Goal: Find specific page/section: Find specific page/section

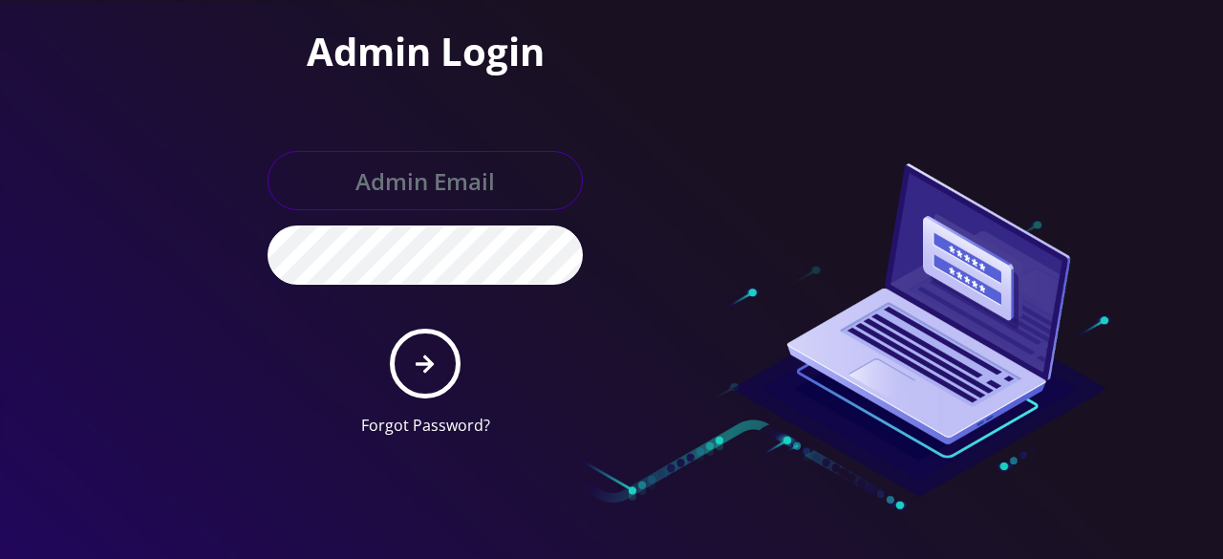
type input "shgy9700@gmail.com"
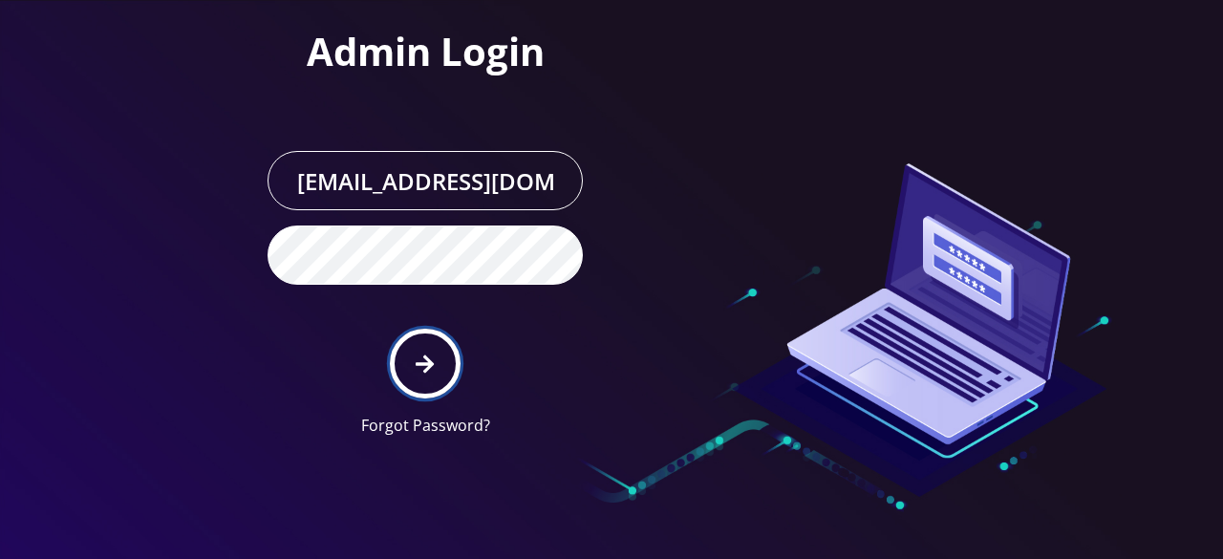
drag, startPoint x: 0, startPoint y: 0, endPoint x: 403, endPoint y: 370, distance: 546.9
click at [403, 370] on button "submit" at bounding box center [425, 364] width 70 height 70
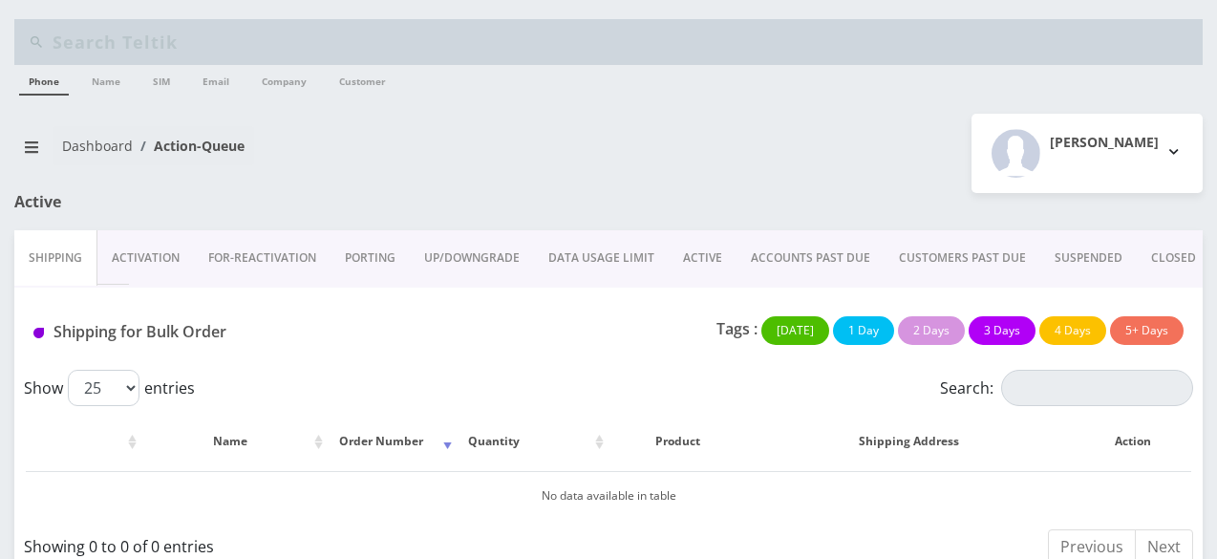
click at [374, 257] on link "PORTING" at bounding box center [369, 257] width 79 height 55
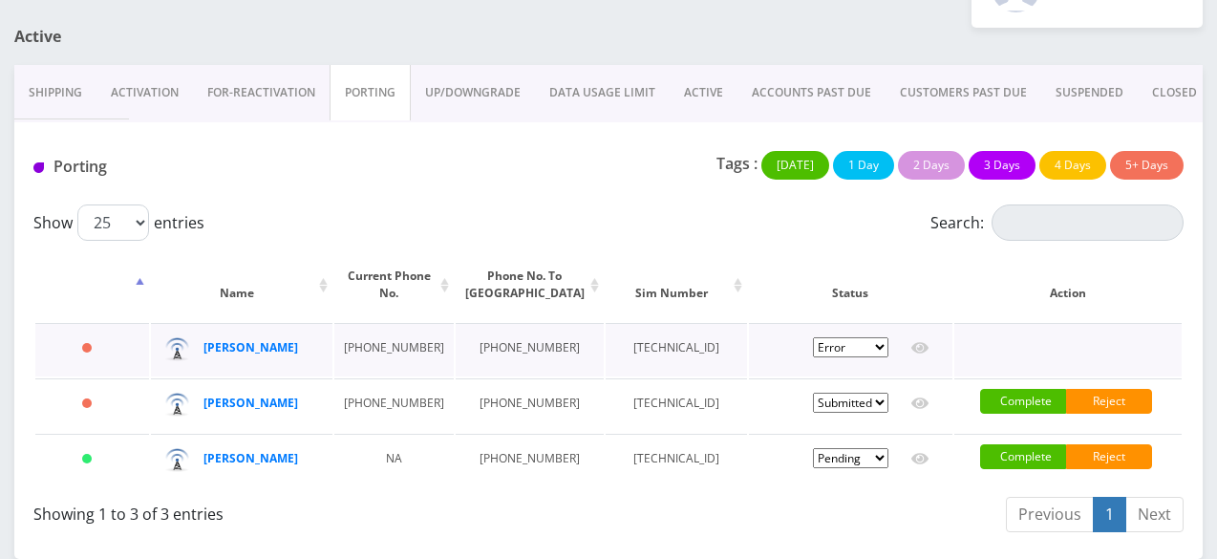
scroll to position [234, 0]
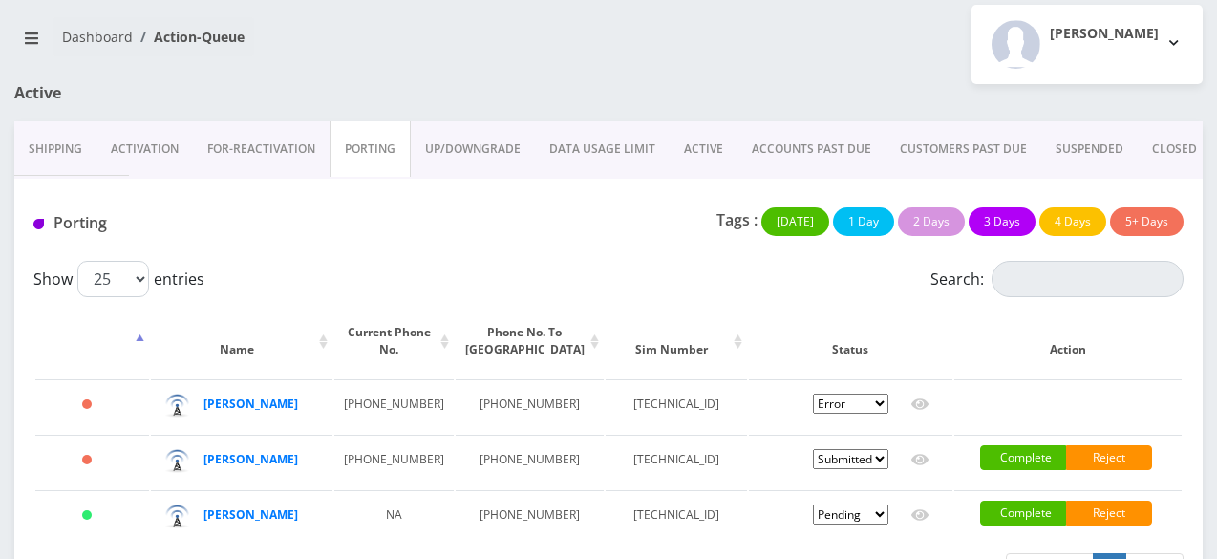
scroll to position [234, 0]
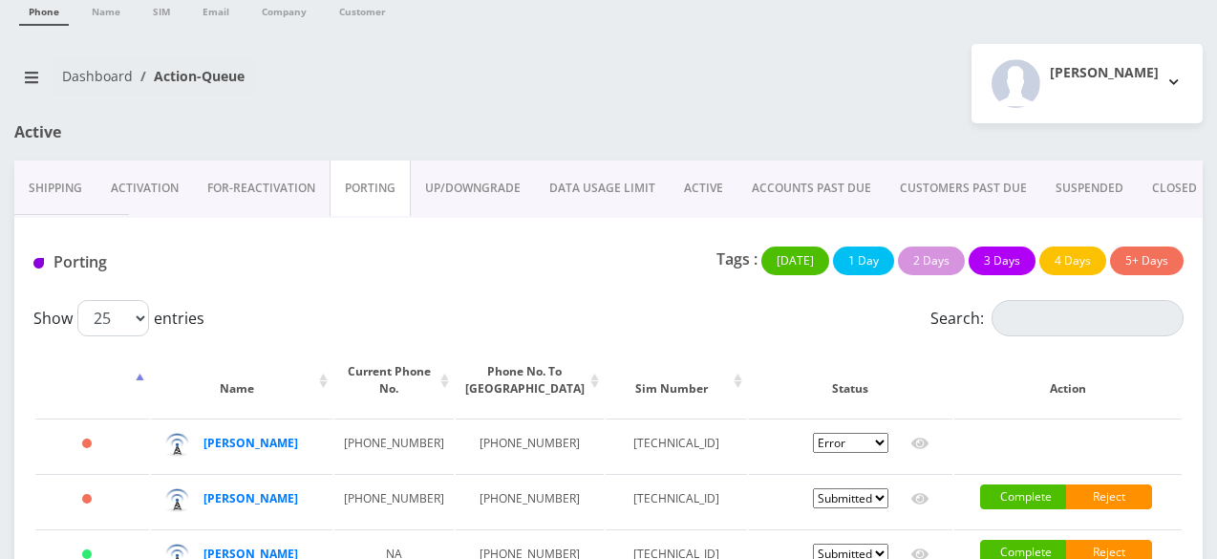
scroll to position [43, 0]
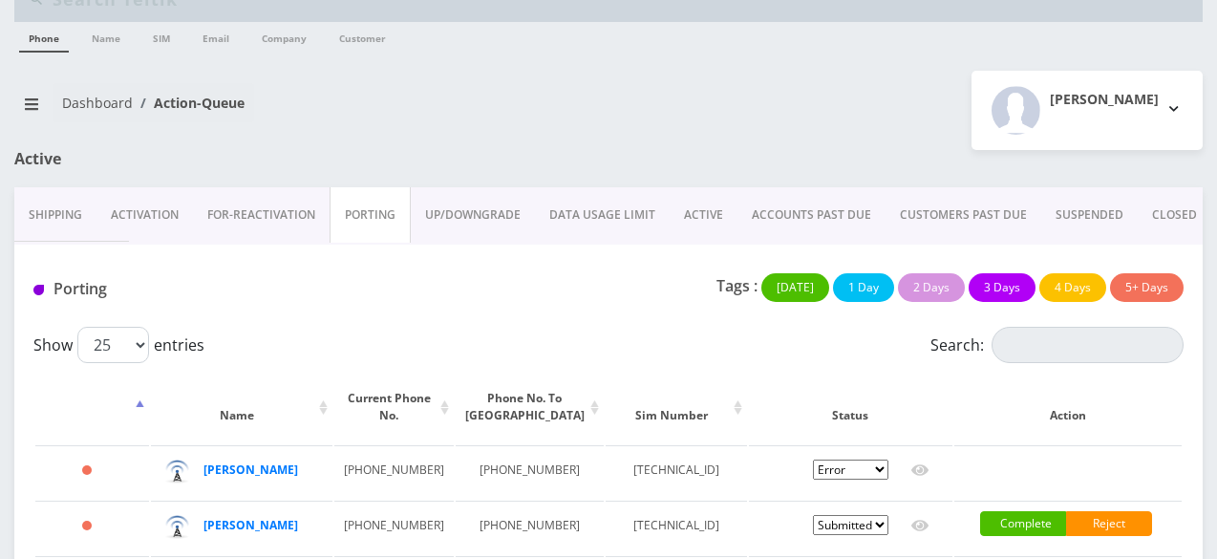
click at [684, 220] on link "ACTIVE" at bounding box center [704, 214] width 68 height 55
